Goal: Transaction & Acquisition: Subscribe to service/newsletter

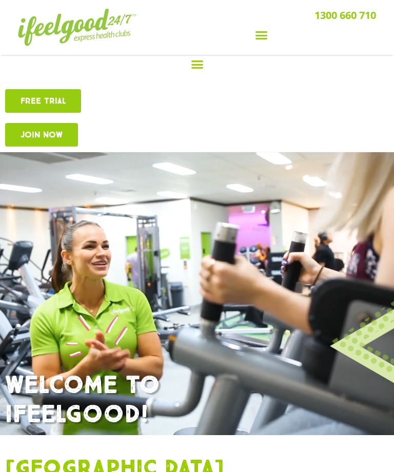
click at [200, 71] on icon "Menu Toggle" at bounding box center [197, 64] width 13 height 13
click at [263, 35] on icon "Menu Toggle" at bounding box center [261, 35] width 13 height 13
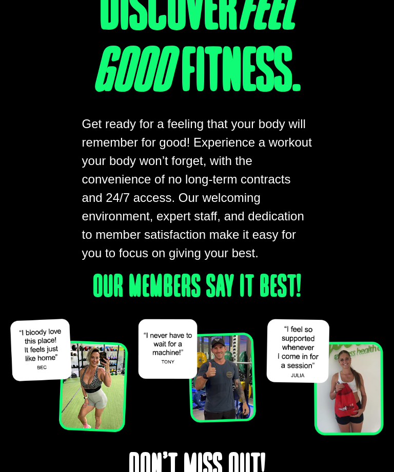
scroll to position [1315, 0]
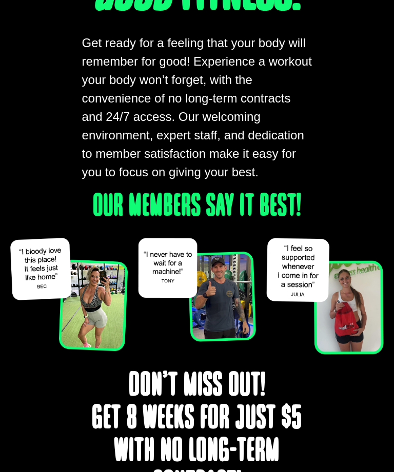
click at [23, 453] on div "Discover feel good fitness. Get ready for a feeling that your body will remembe…" at bounding box center [196, 293] width 383 height 846
click at [29, 472] on div "Discover feel good fitness. Get ready for a feeling that your body will remembe…" at bounding box center [196, 293] width 383 height 846
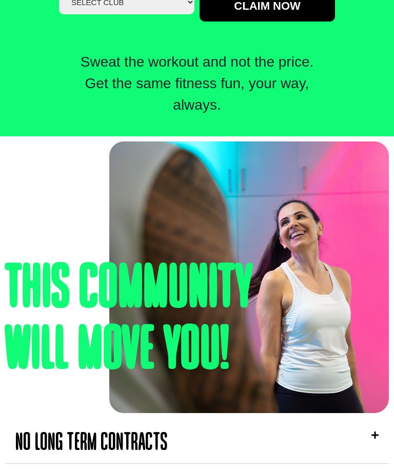
scroll to position [489, 0]
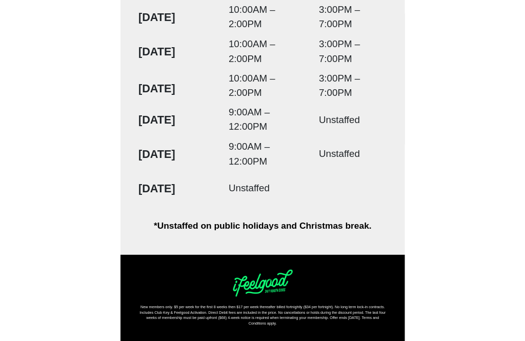
scroll to position [2422, 0]
